Goal: Task Accomplishment & Management: Use online tool/utility

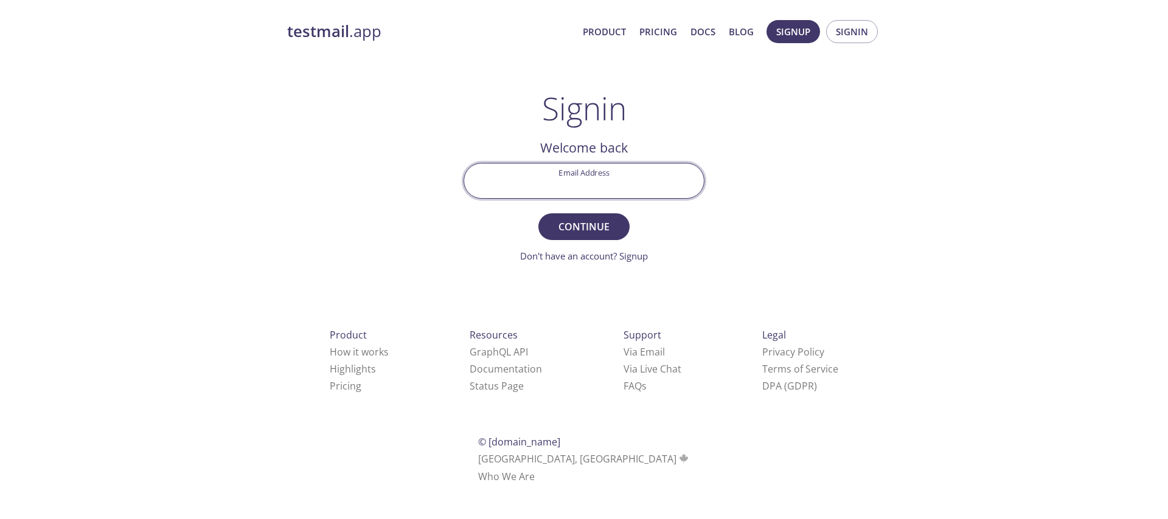
click at [559, 183] on input "Email Address" at bounding box center [584, 181] width 240 height 35
type input "[EMAIL_ADDRESS][DOMAIN_NAME]"
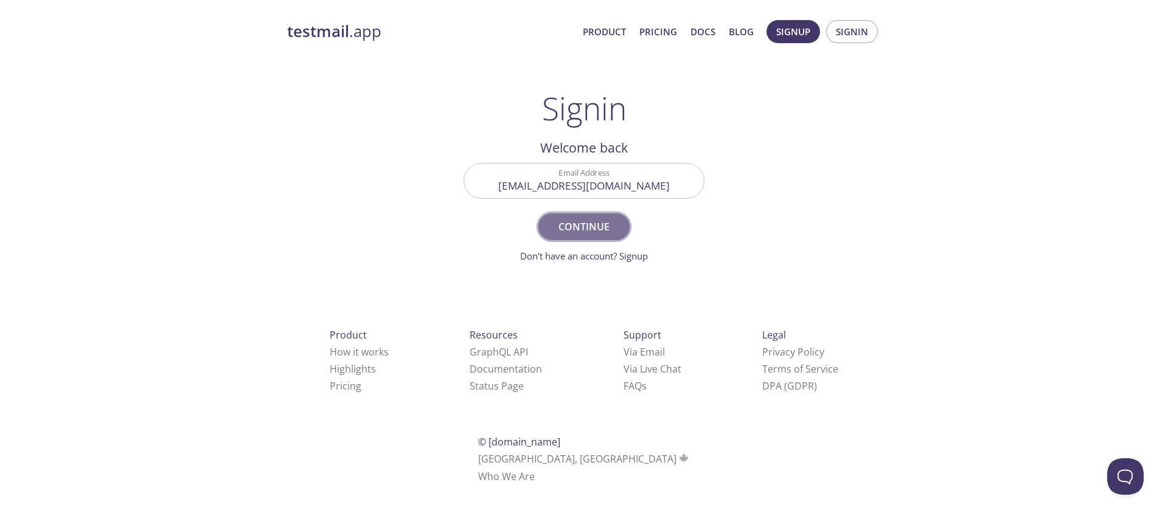
click at [583, 228] on span "Continue" at bounding box center [584, 226] width 64 height 17
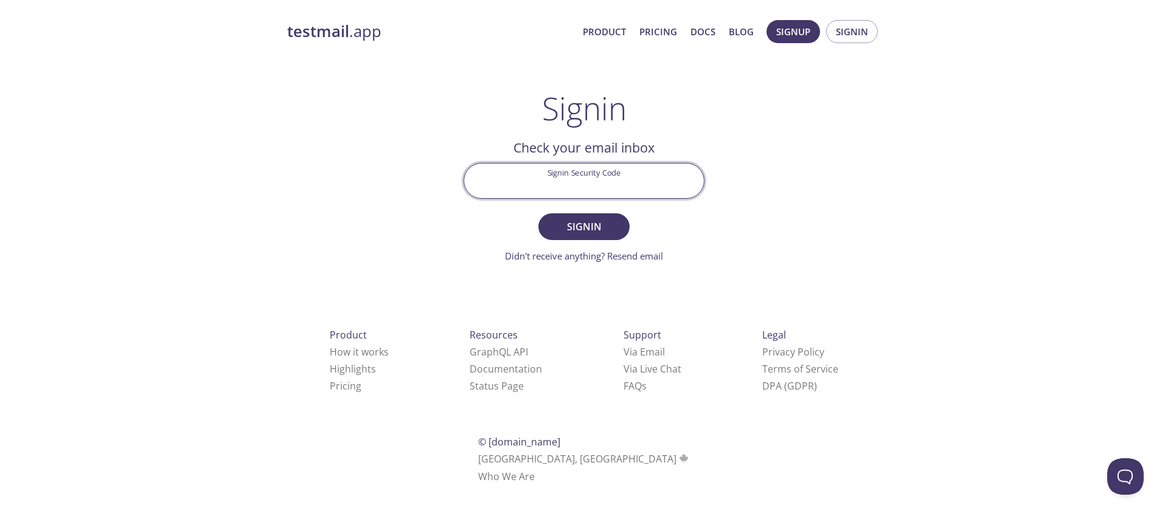
click at [635, 176] on input "Signin Security Code" at bounding box center [584, 181] width 240 height 35
paste input "M962E9M"
type input "M962E9M"
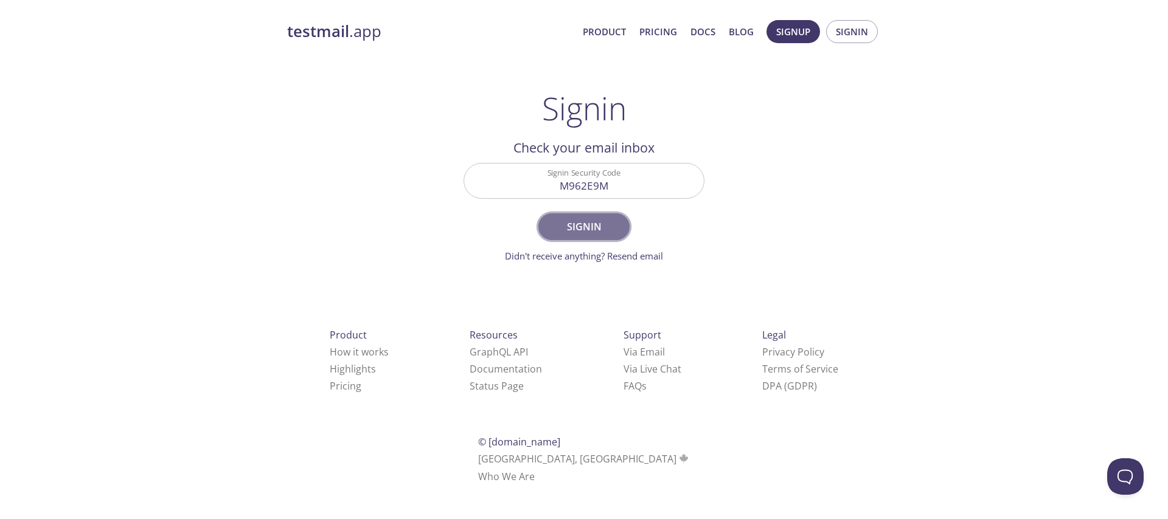
click at [581, 221] on span "Signin" at bounding box center [584, 226] width 64 height 17
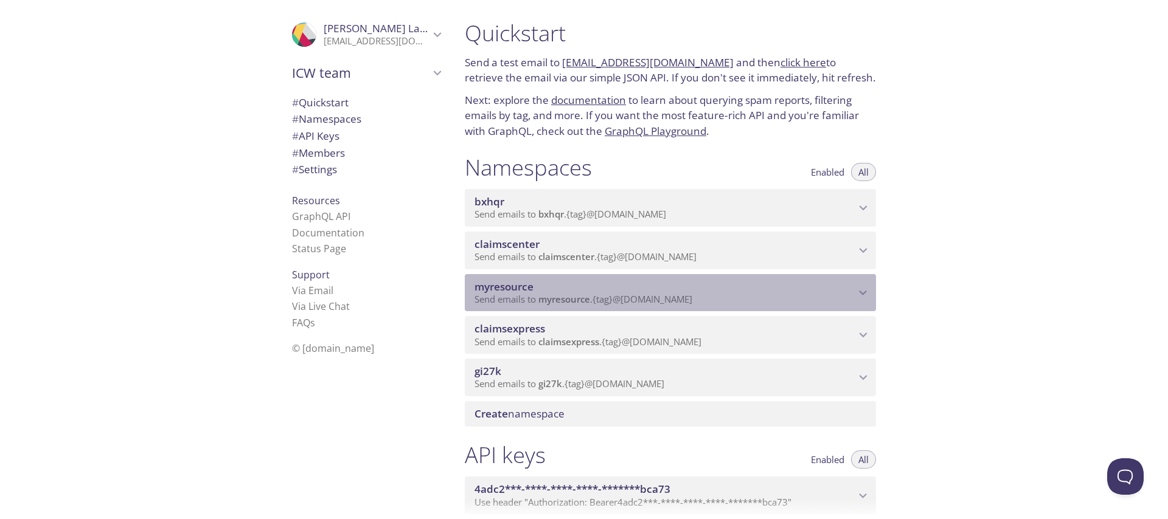
click at [529, 297] on span "Send emails to myresource . {tag} @[DOMAIN_NAME]" at bounding box center [583, 299] width 218 height 12
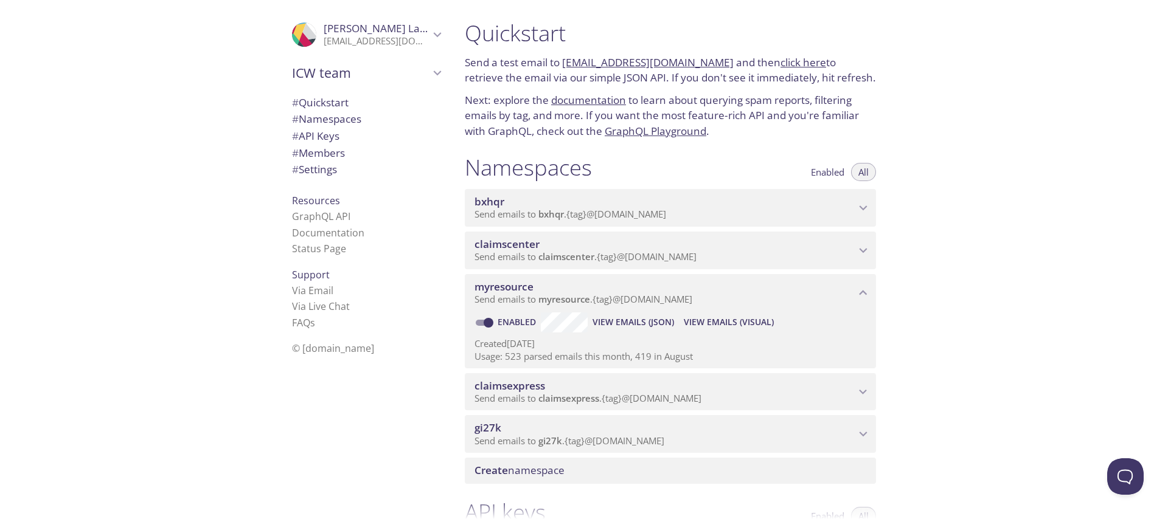
click at [696, 316] on span "View Emails (Visual)" at bounding box center [729, 322] width 90 height 15
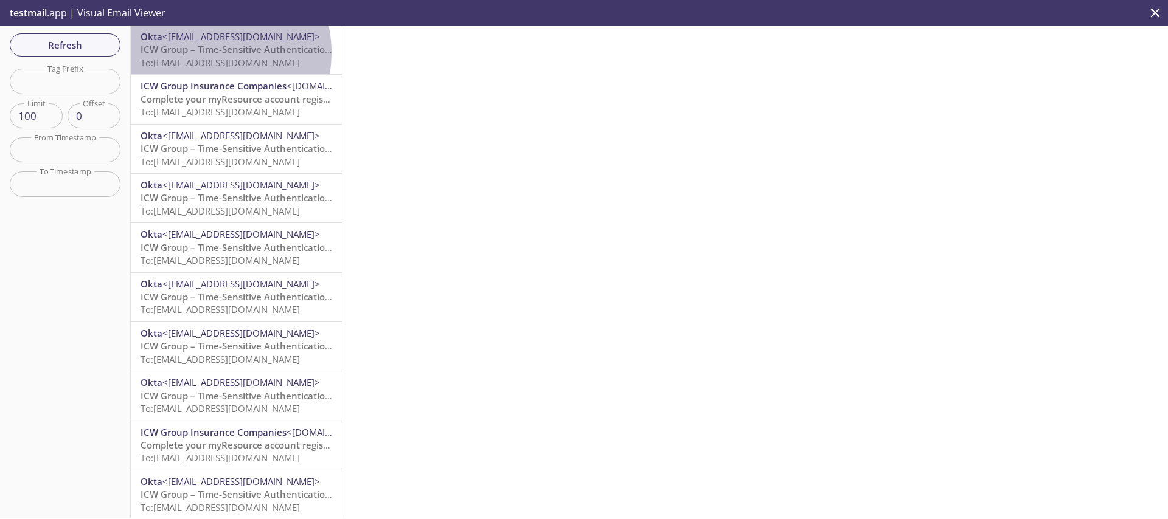
click at [200, 53] on span "ICW Group – Time-Sensitive Authentication Code" at bounding box center [248, 49] width 215 height 12
